Goal: Find contact information: Find contact information

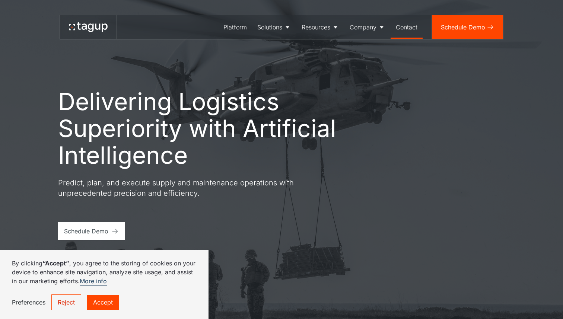
click at [403, 30] on div "Contact" at bounding box center [407, 27] width 22 height 9
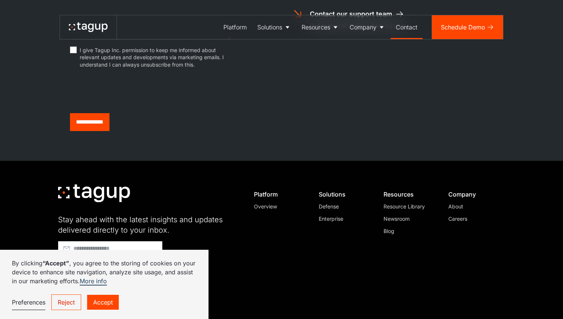
scroll to position [411, 0]
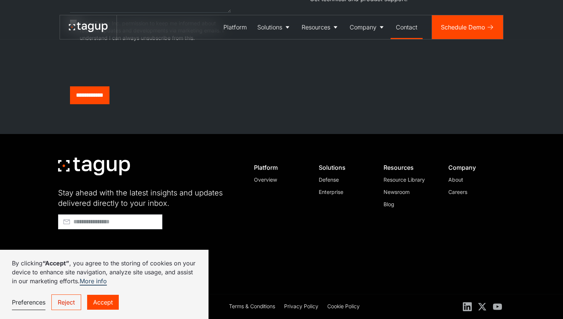
click at [453, 181] on div "About" at bounding box center [473, 180] width 51 height 8
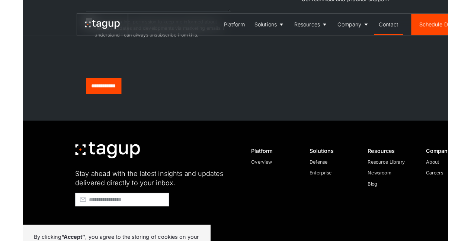
scroll to position [357, 0]
